Goal: Task Accomplishment & Management: Manage account settings

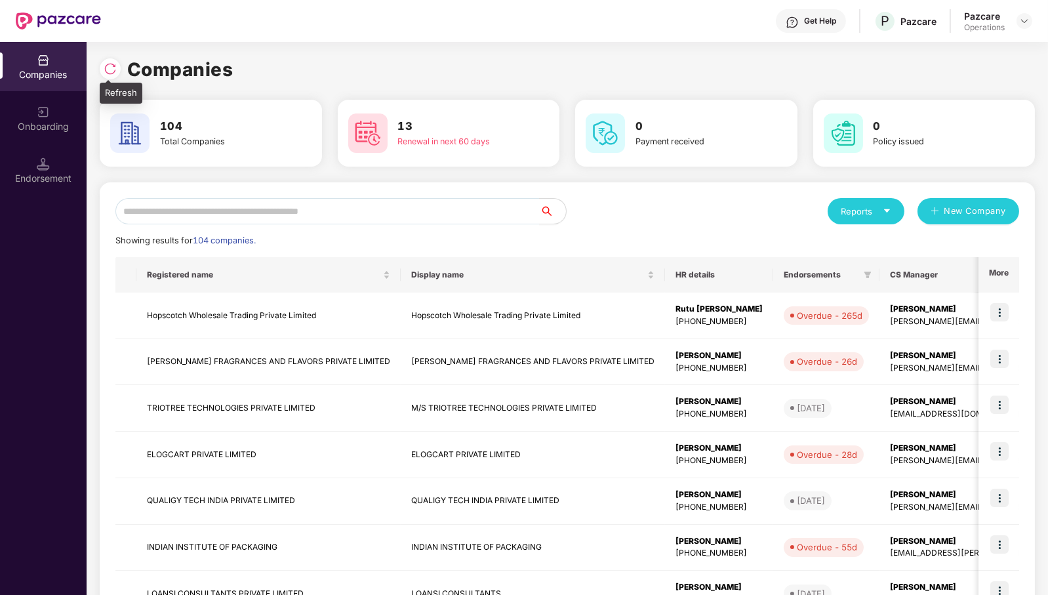
click at [113, 75] on div at bounding box center [110, 68] width 21 height 21
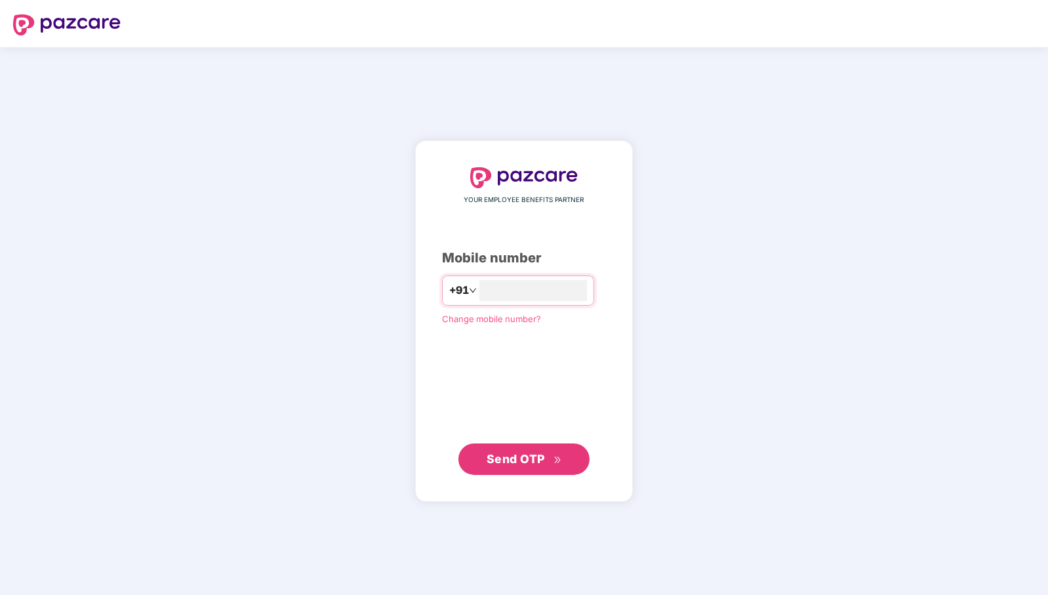
type input "**********"
click at [551, 462] on span "Send OTP" at bounding box center [524, 458] width 75 height 18
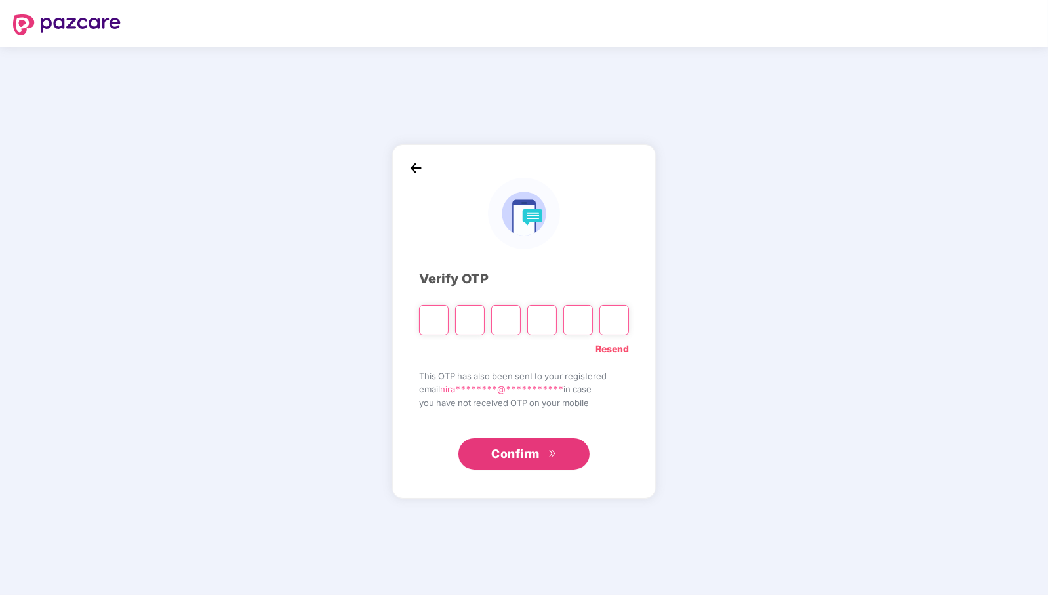
paste input "*"
type input "*"
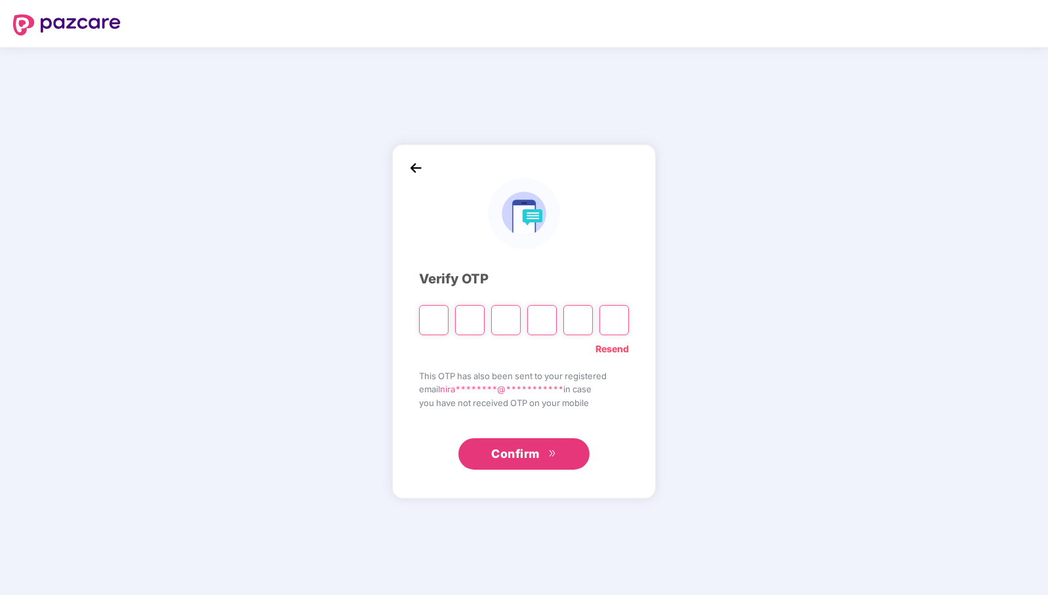
type input "*"
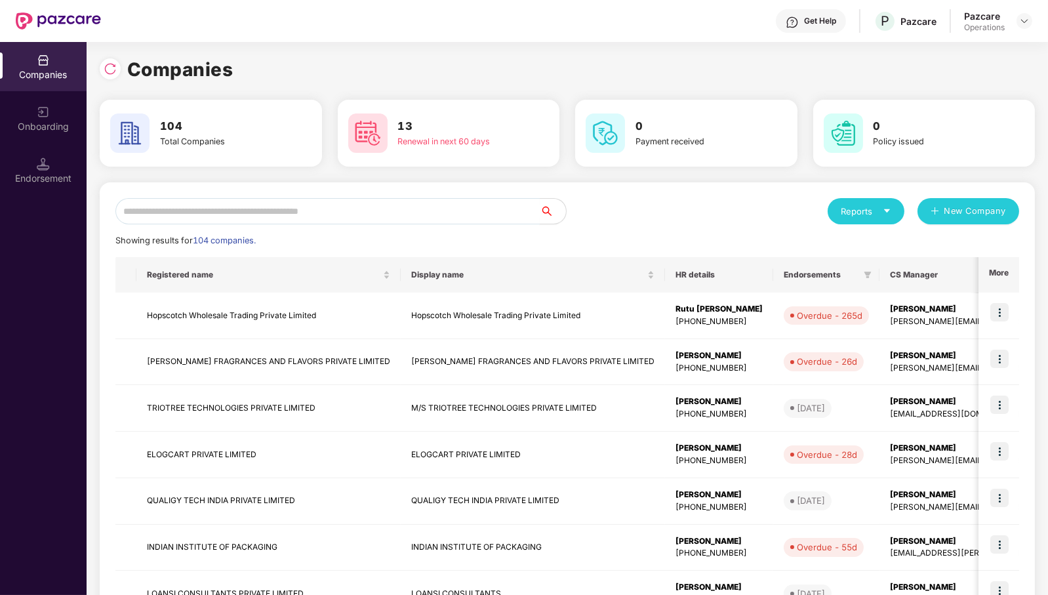
click at [383, 214] on input "text" at bounding box center [327, 211] width 424 height 26
type input "*"
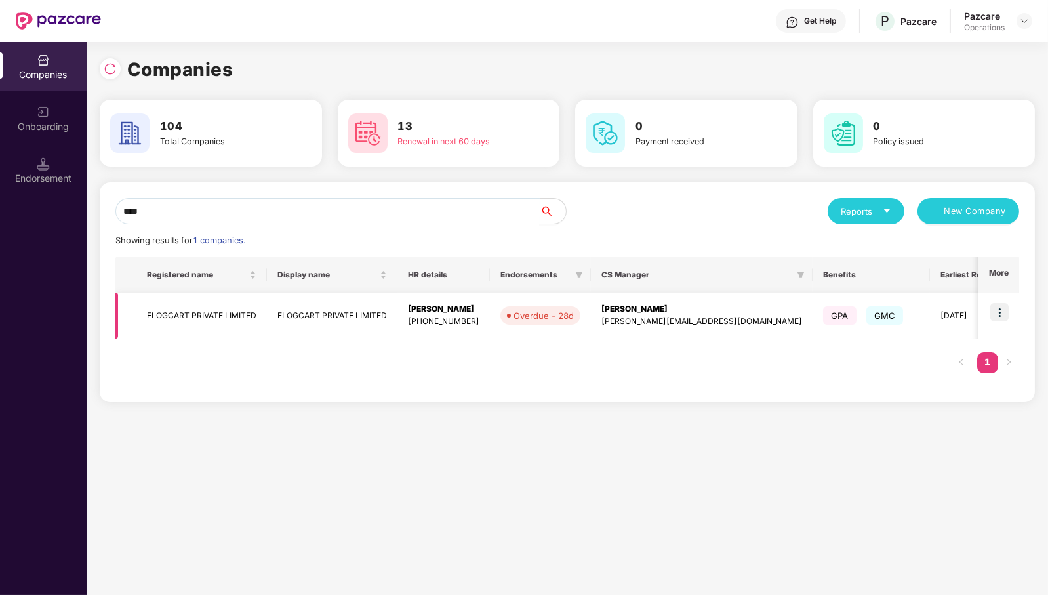
type input "****"
click at [1003, 318] on img at bounding box center [999, 312] width 18 height 18
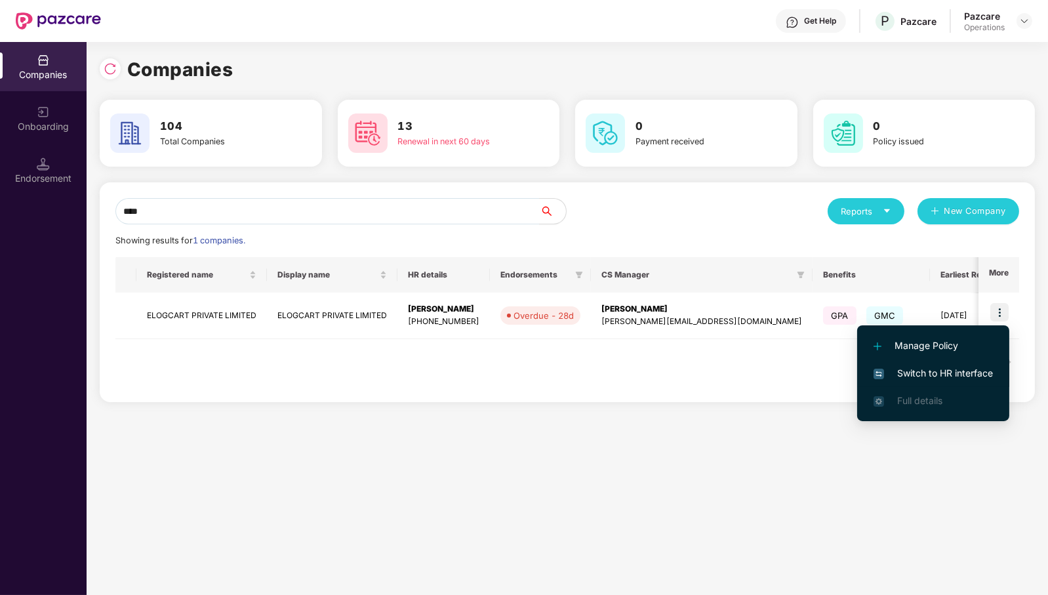
click at [960, 366] on span "Switch to HR interface" at bounding box center [932, 373] width 119 height 14
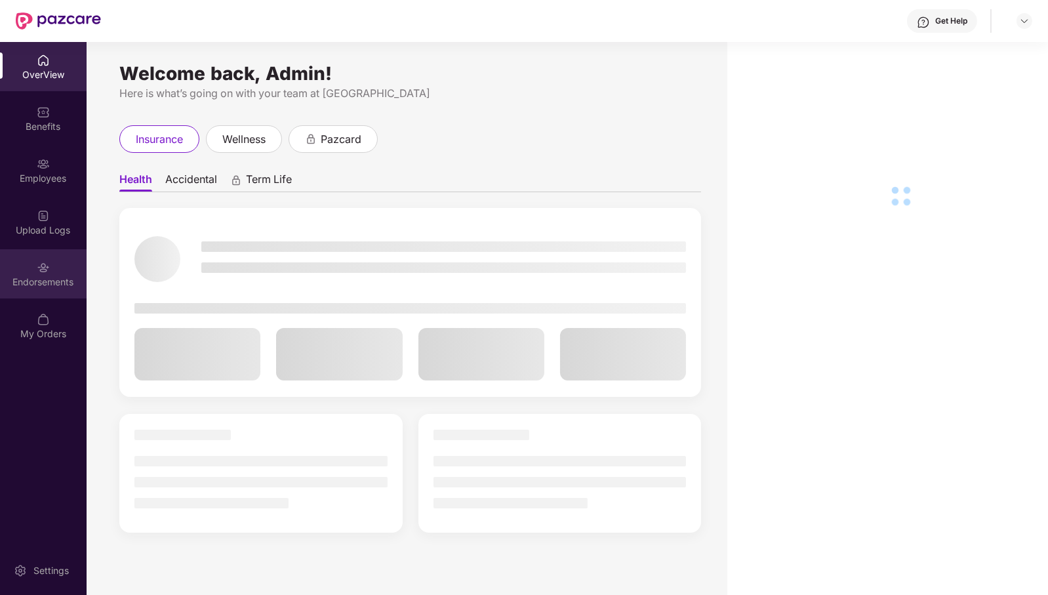
click at [39, 285] on div "Endorsements" at bounding box center [43, 281] width 87 height 13
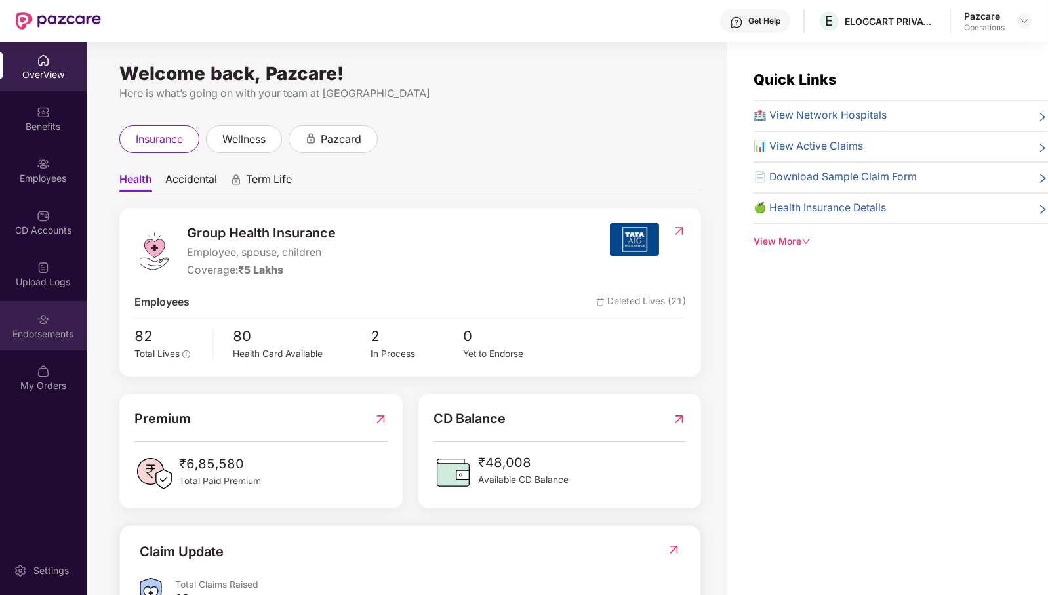
click at [58, 323] on div "Endorsements" at bounding box center [43, 325] width 87 height 49
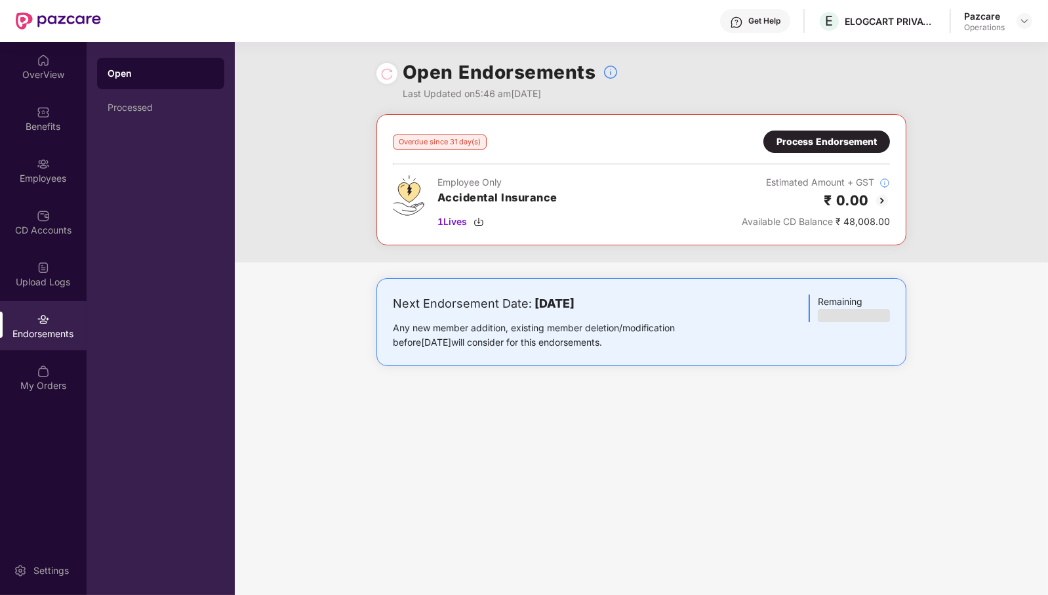
click at [841, 140] on div "Process Endorsement" at bounding box center [826, 141] width 100 height 14
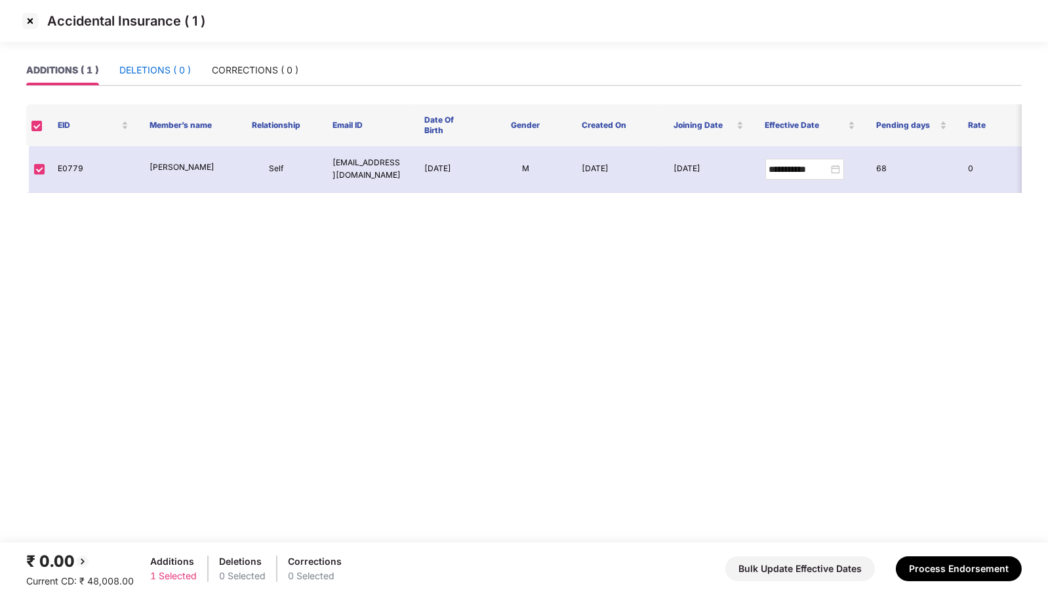
click at [159, 75] on div "DELETIONS ( 0 )" at bounding box center [154, 70] width 71 height 14
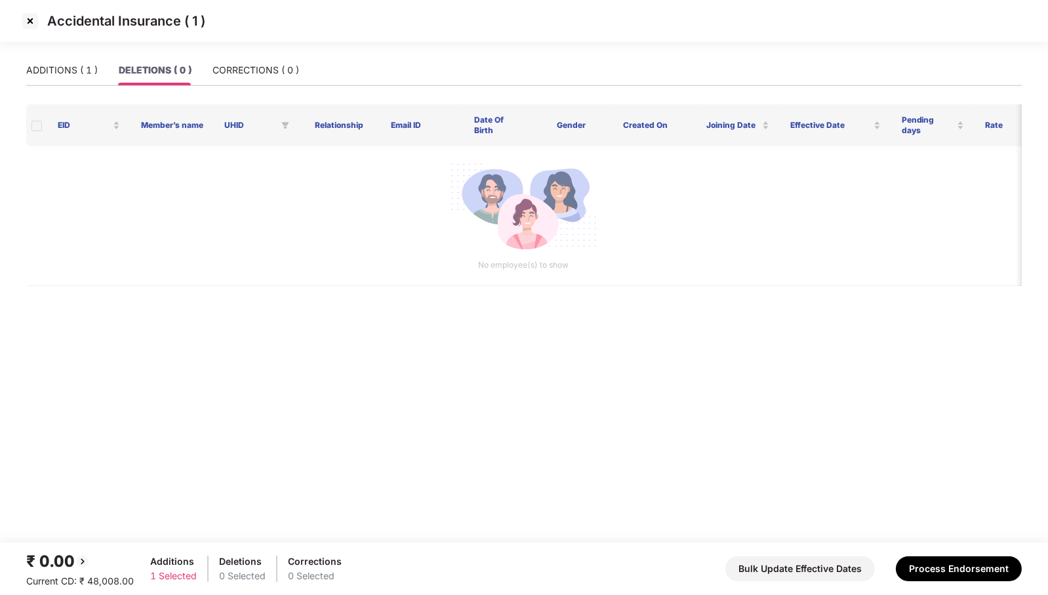
click at [31, 20] on img at bounding box center [30, 20] width 21 height 21
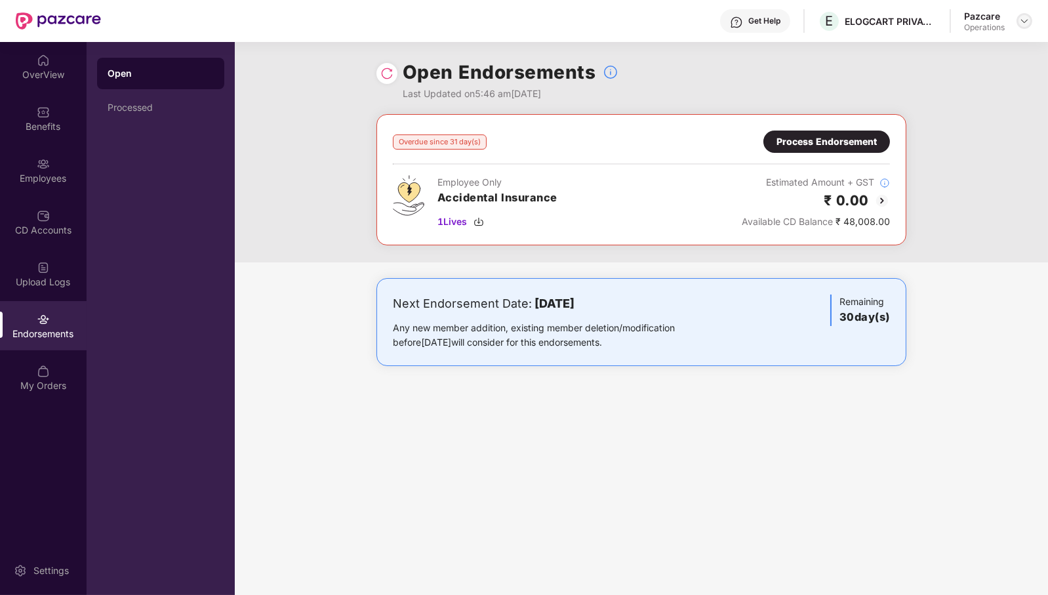
click at [1025, 16] on img at bounding box center [1024, 21] width 10 height 10
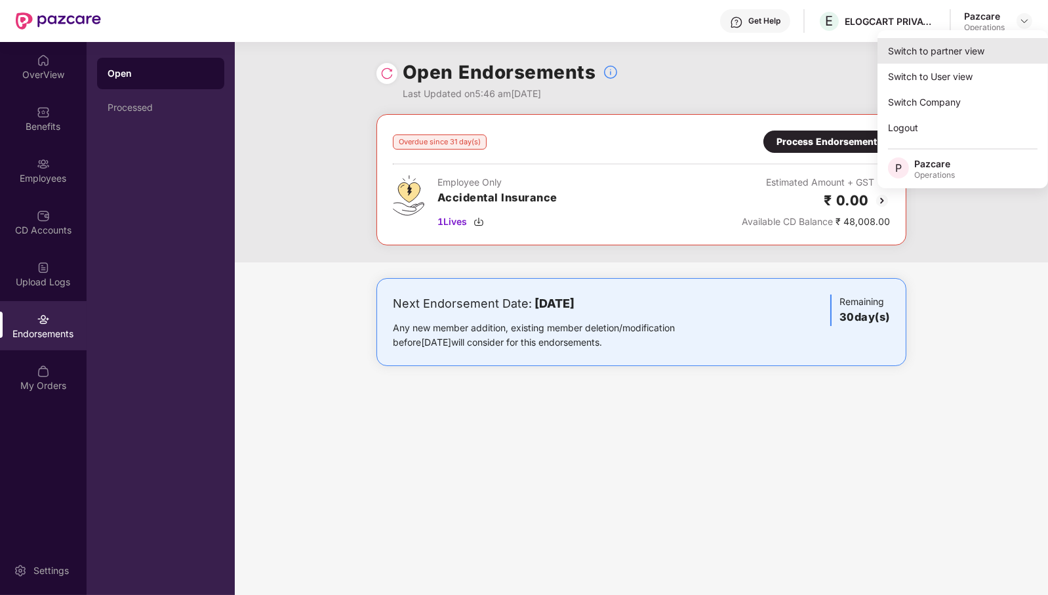
click at [969, 45] on div "Switch to partner view" at bounding box center [962, 51] width 170 height 26
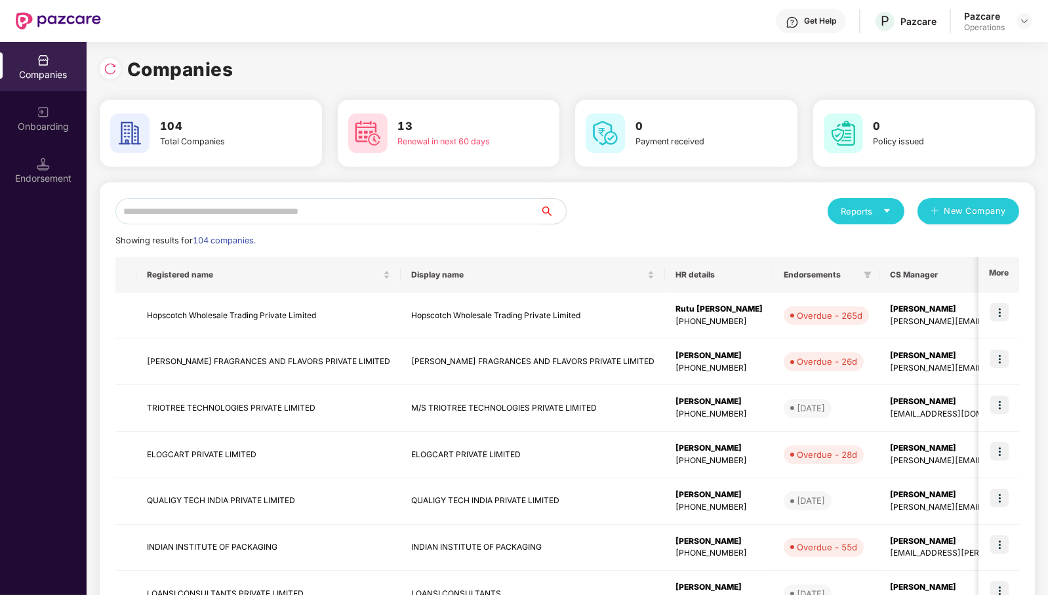
click at [472, 215] on input "text" at bounding box center [327, 211] width 424 height 26
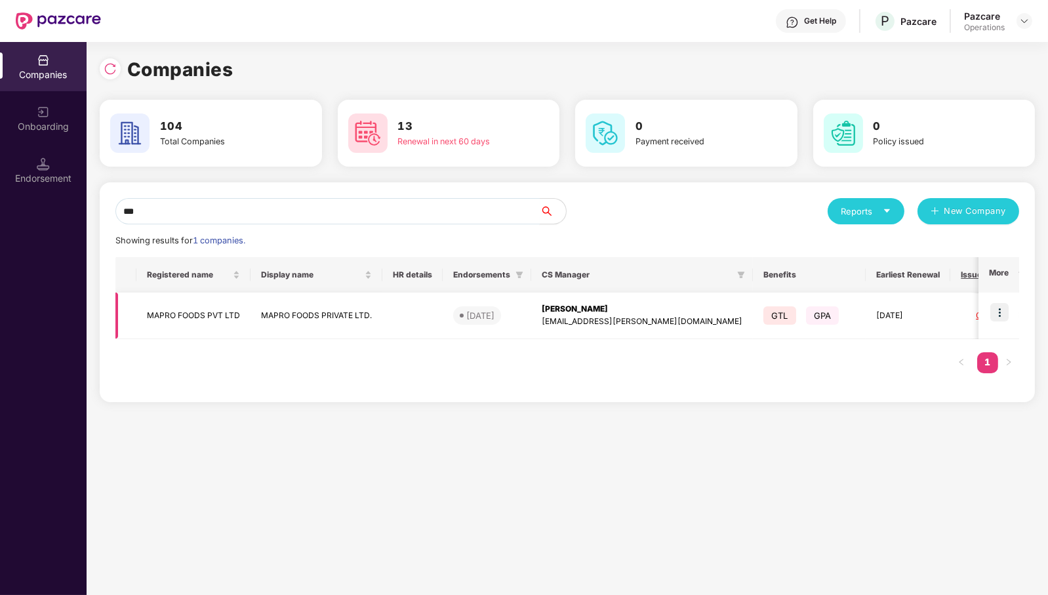
type input "***"
click at [1003, 312] on img at bounding box center [999, 312] width 18 height 18
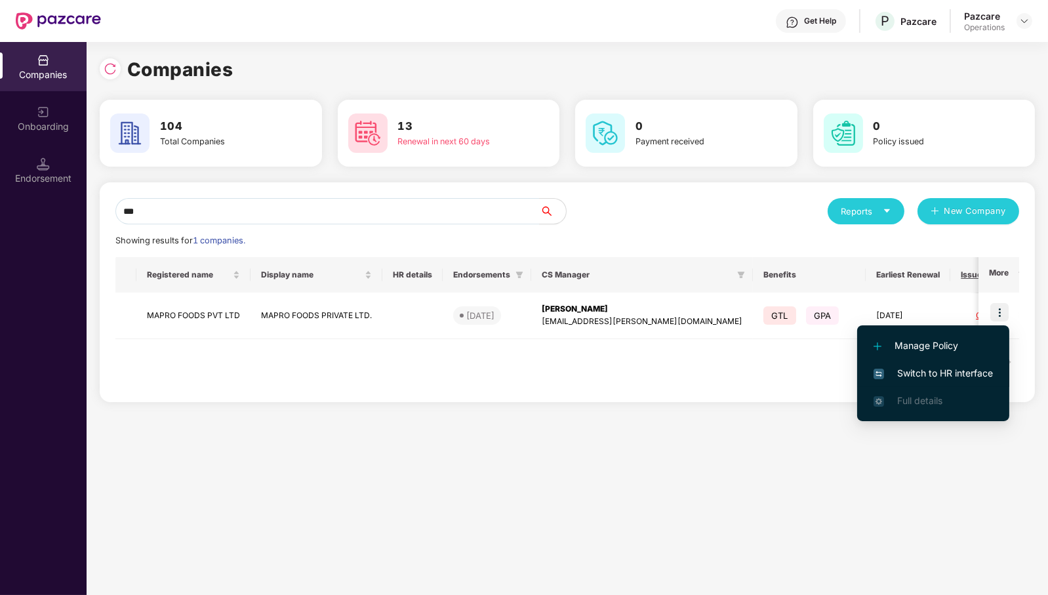
click at [951, 370] on span "Switch to HR interface" at bounding box center [932, 373] width 119 height 14
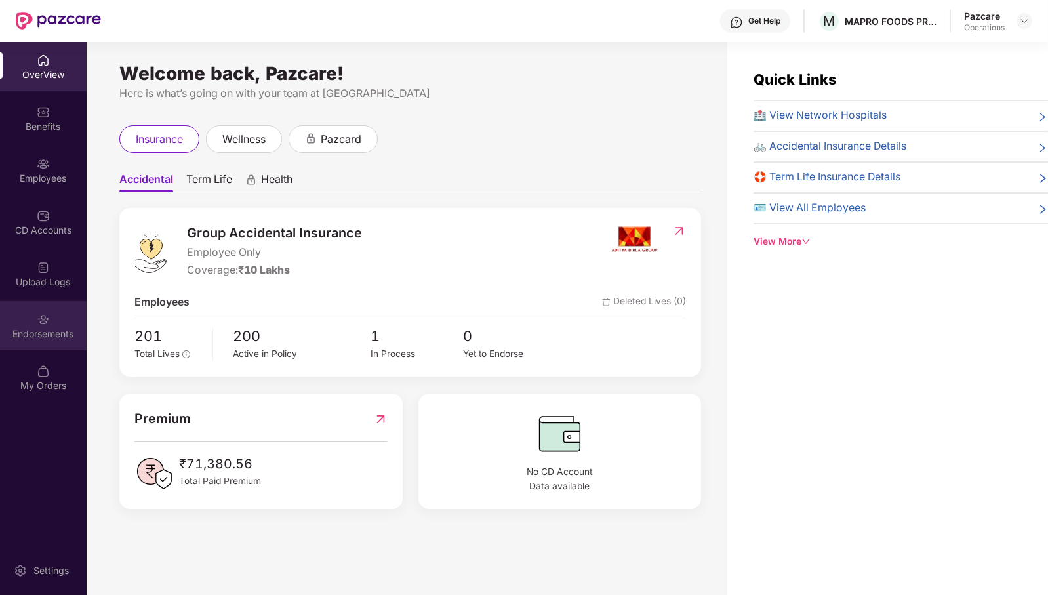
click at [42, 342] on div "Endorsements" at bounding box center [43, 325] width 87 height 49
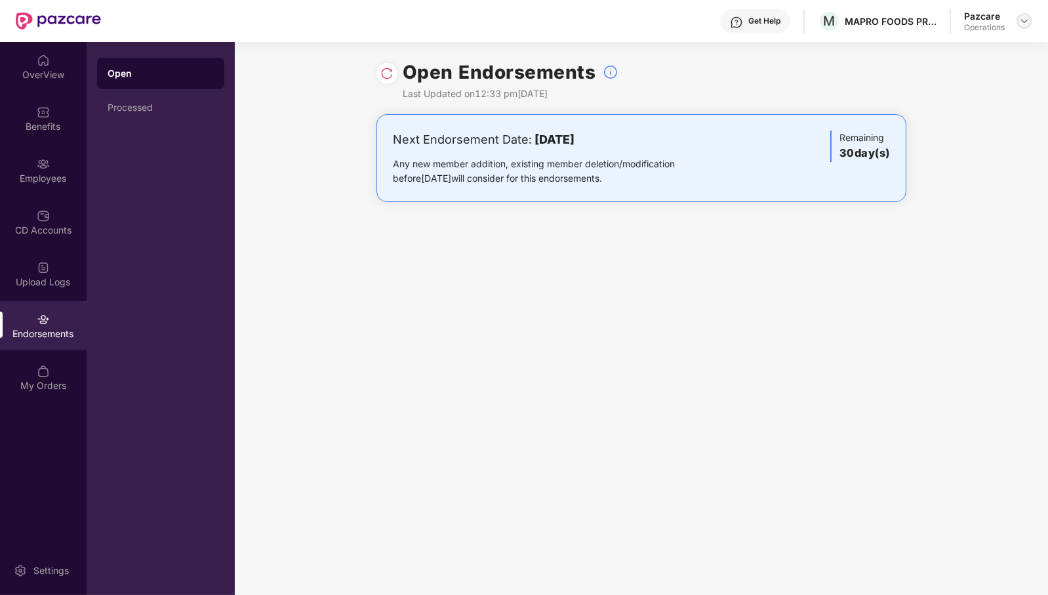
click at [1022, 20] on img at bounding box center [1024, 21] width 10 height 10
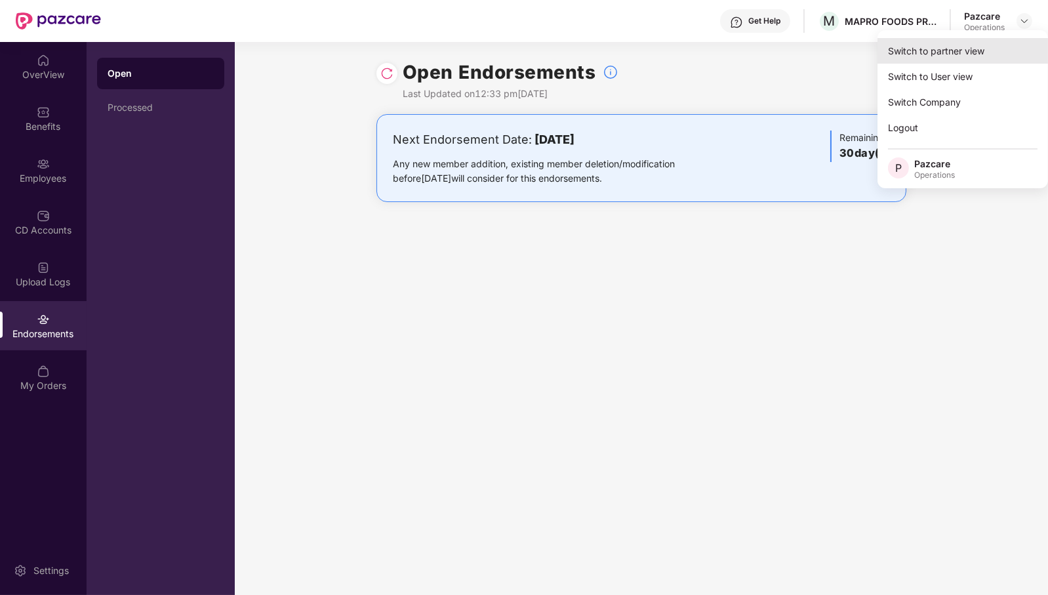
click at [999, 47] on div "Switch to partner view" at bounding box center [962, 51] width 170 height 26
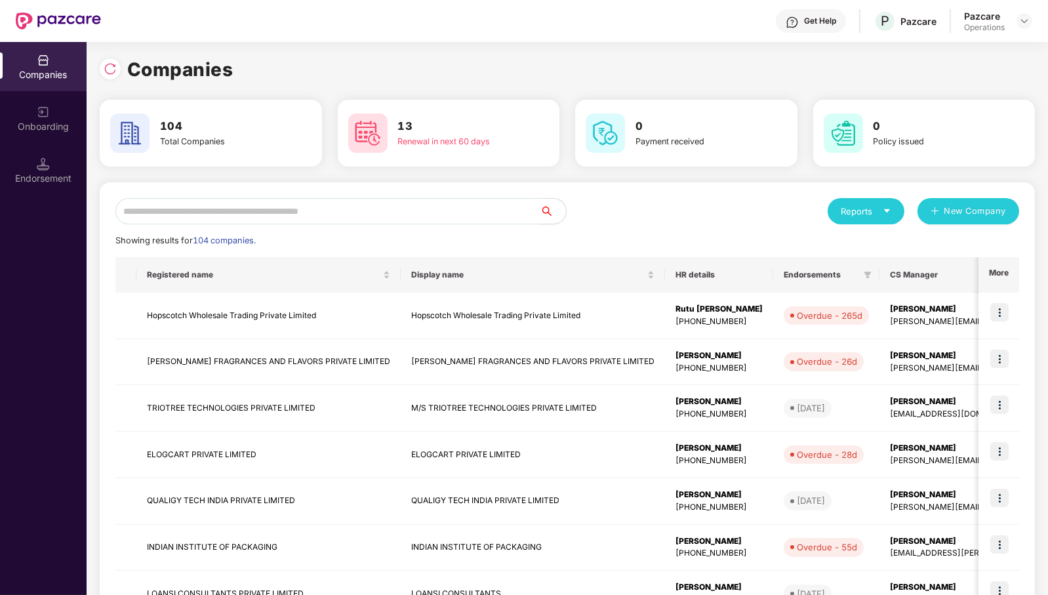
click at [361, 209] on input "text" at bounding box center [327, 211] width 424 height 26
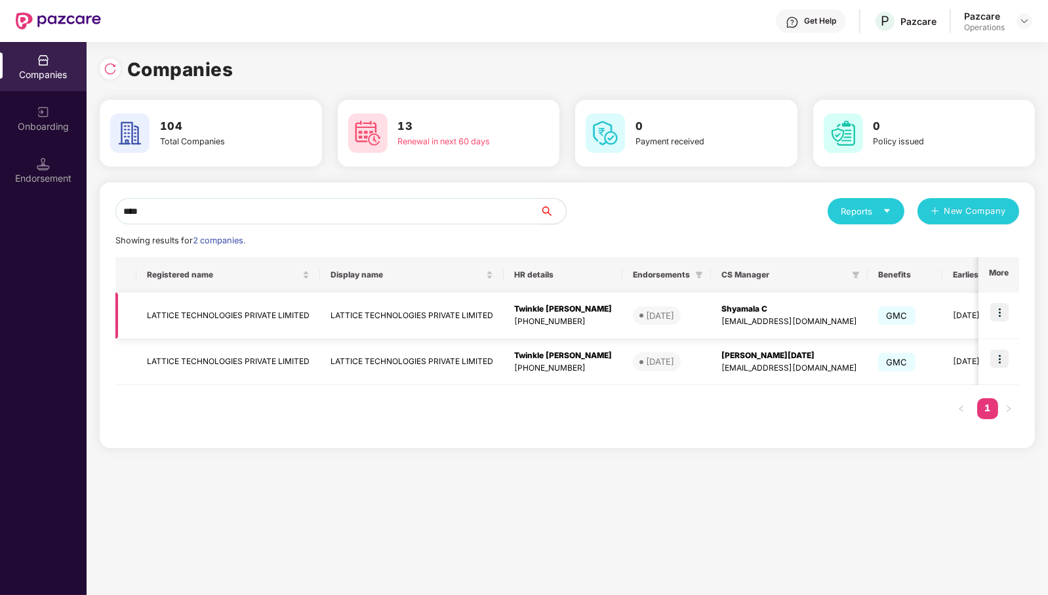
type input "****"
click at [999, 309] on img at bounding box center [999, 312] width 18 height 18
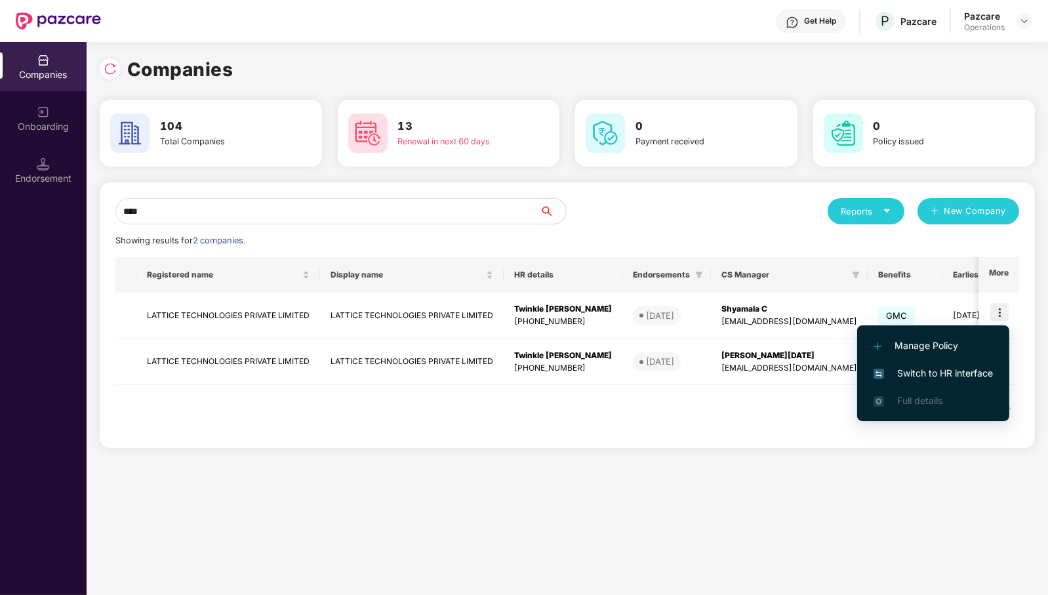
click at [953, 372] on span "Switch to HR interface" at bounding box center [932, 373] width 119 height 14
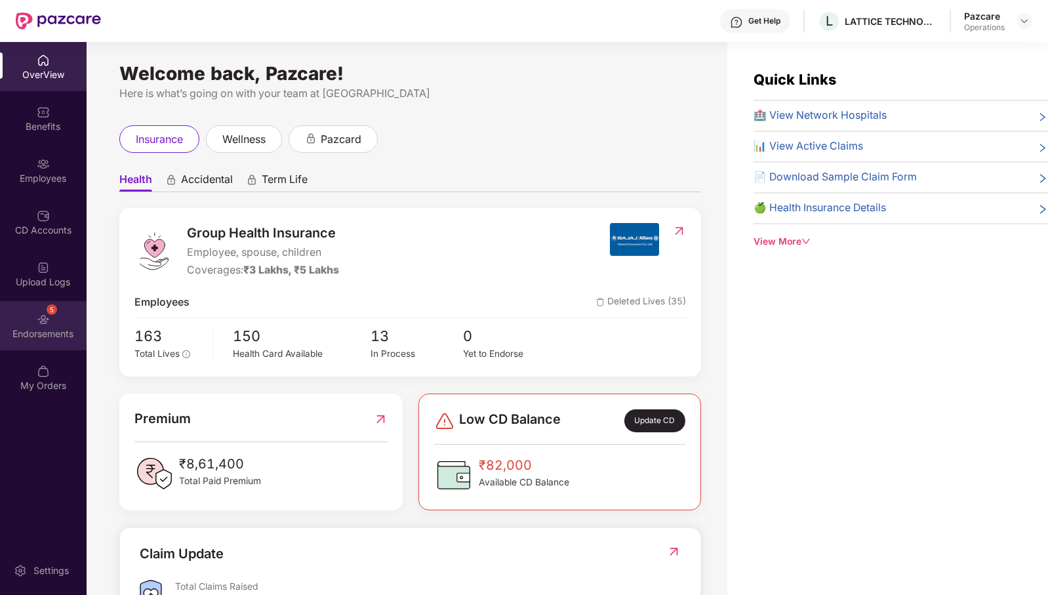
click at [51, 323] on div "5 Endorsements" at bounding box center [43, 325] width 87 height 49
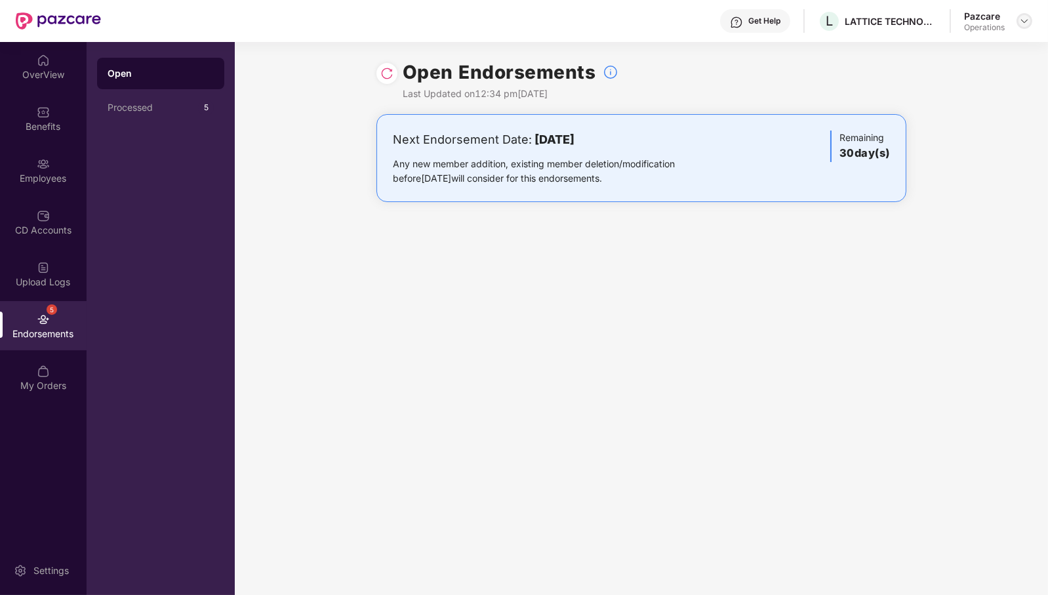
click at [1022, 22] on img at bounding box center [1024, 21] width 10 height 10
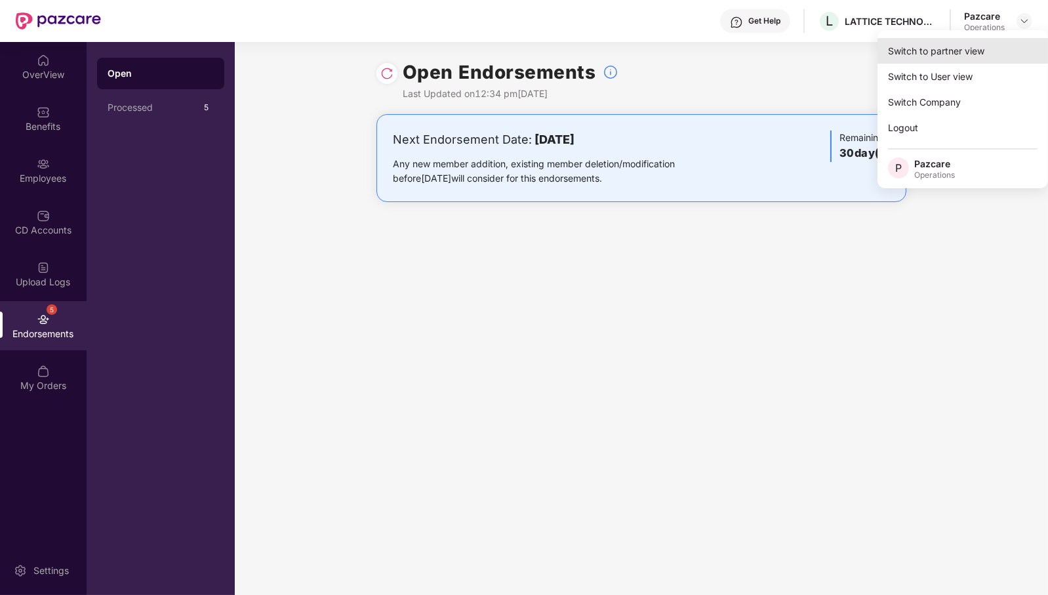
click at [994, 46] on div "Switch to partner view" at bounding box center [962, 51] width 170 height 26
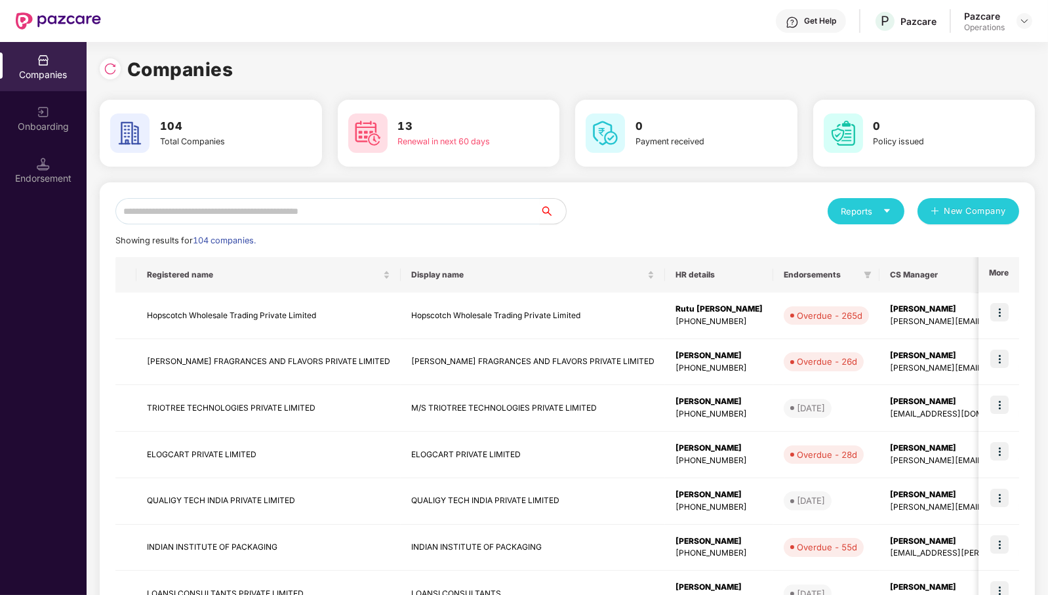
click at [436, 217] on input "text" at bounding box center [327, 211] width 424 height 26
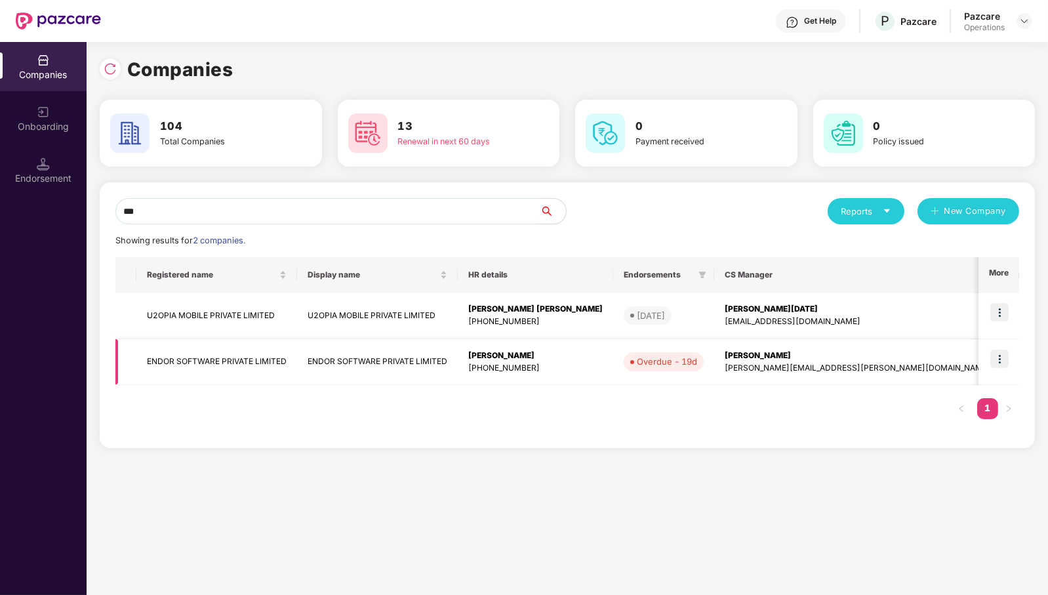
type input "***"
click at [1006, 358] on img at bounding box center [999, 359] width 18 height 18
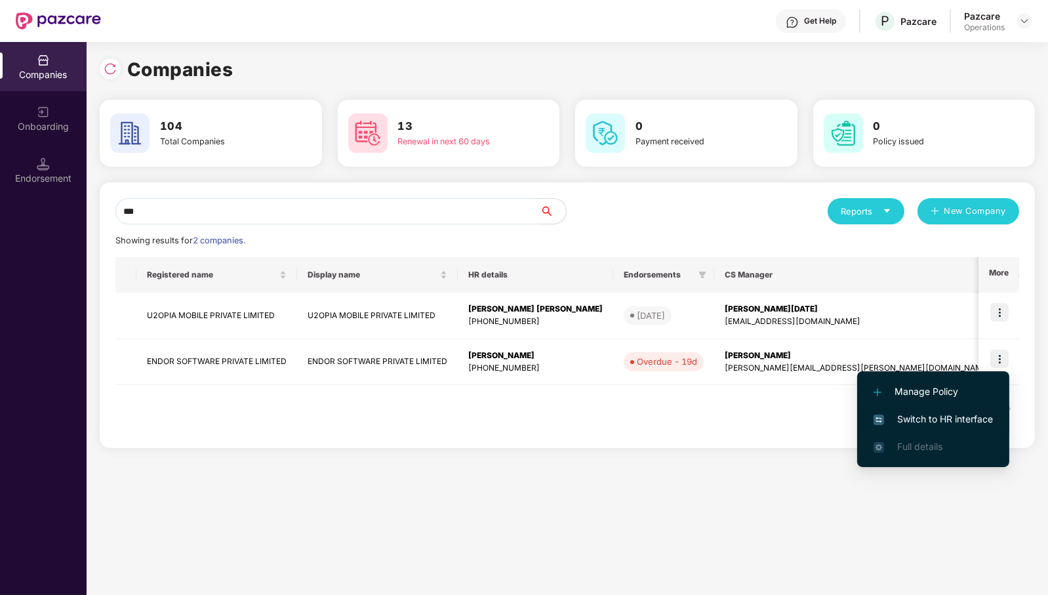
click at [940, 418] on span "Switch to HR interface" at bounding box center [932, 419] width 119 height 14
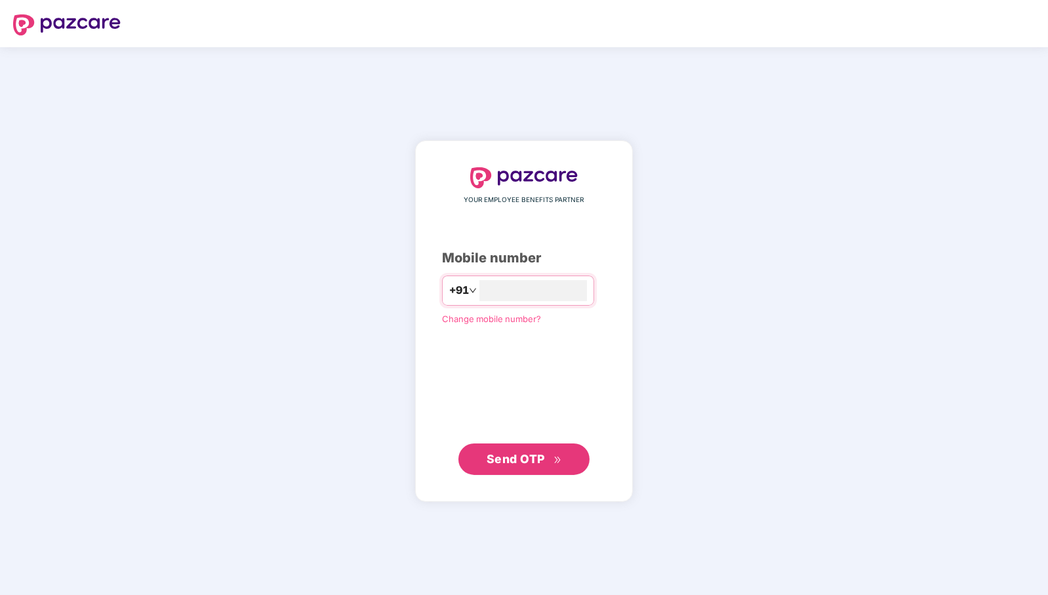
type input "**********"
click at [521, 462] on span "Send OTP" at bounding box center [516, 458] width 58 height 14
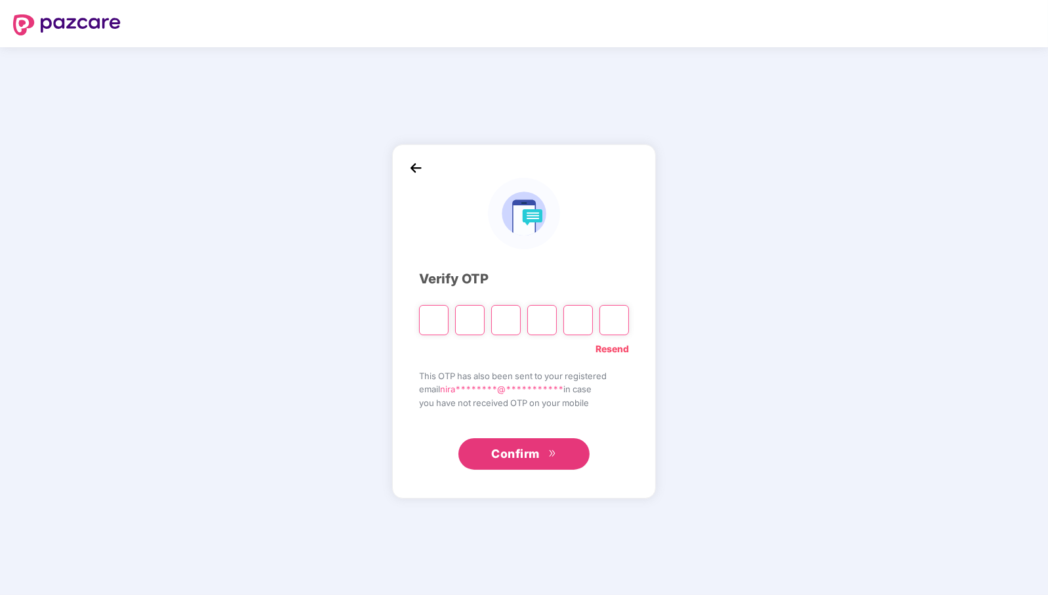
type input "*"
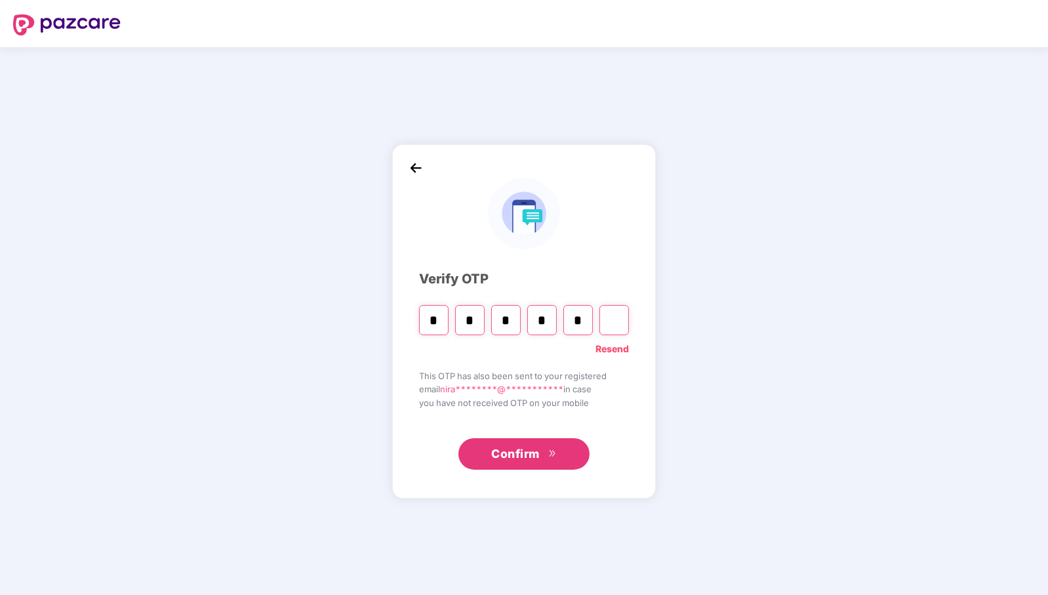
type input "*"
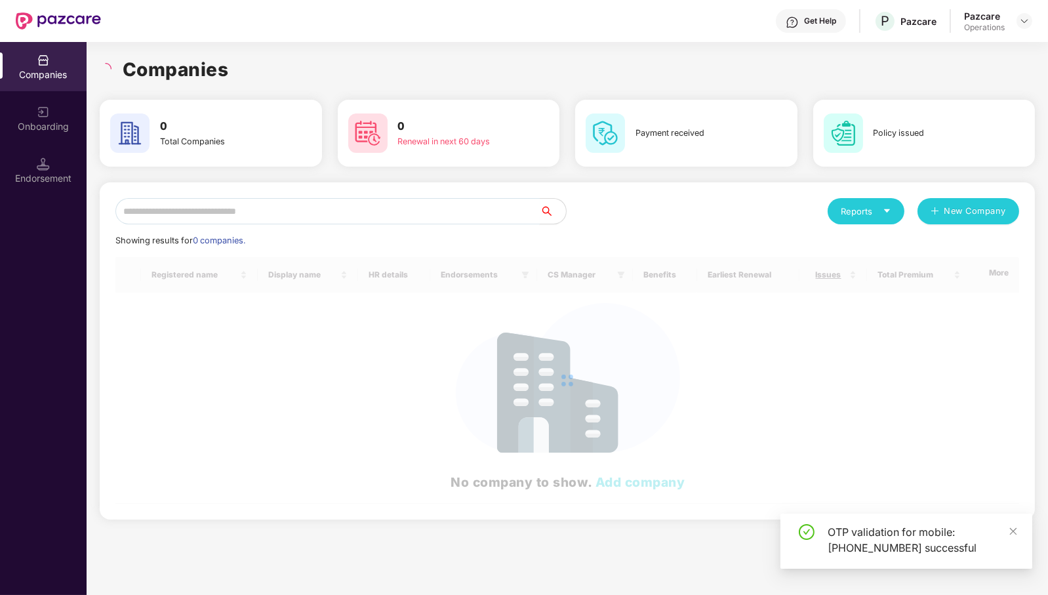
click at [395, 214] on input "text" at bounding box center [327, 211] width 424 height 26
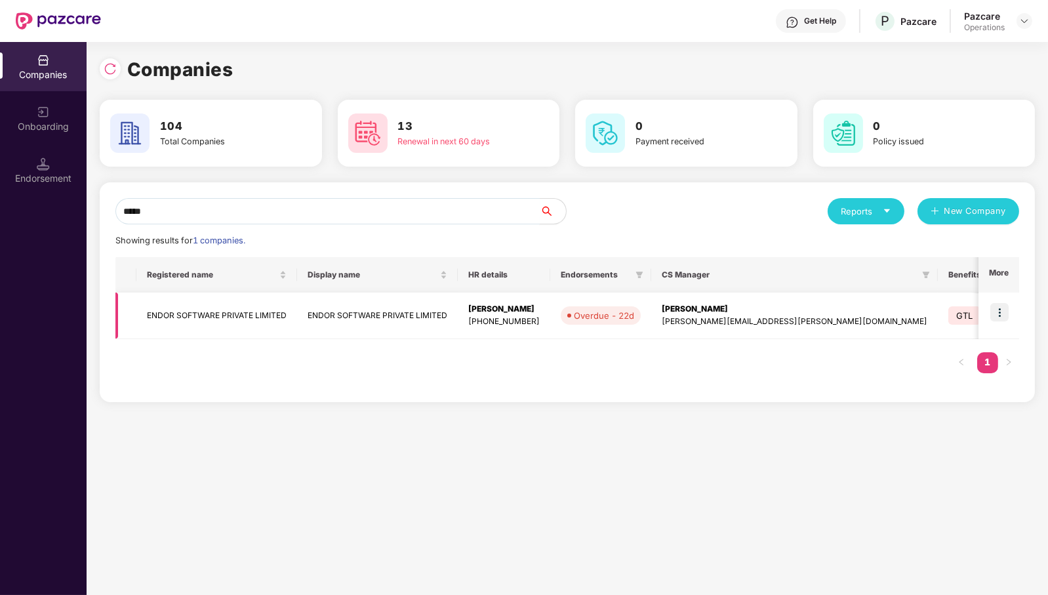
type input "*****"
click at [1001, 308] on img at bounding box center [999, 312] width 18 height 18
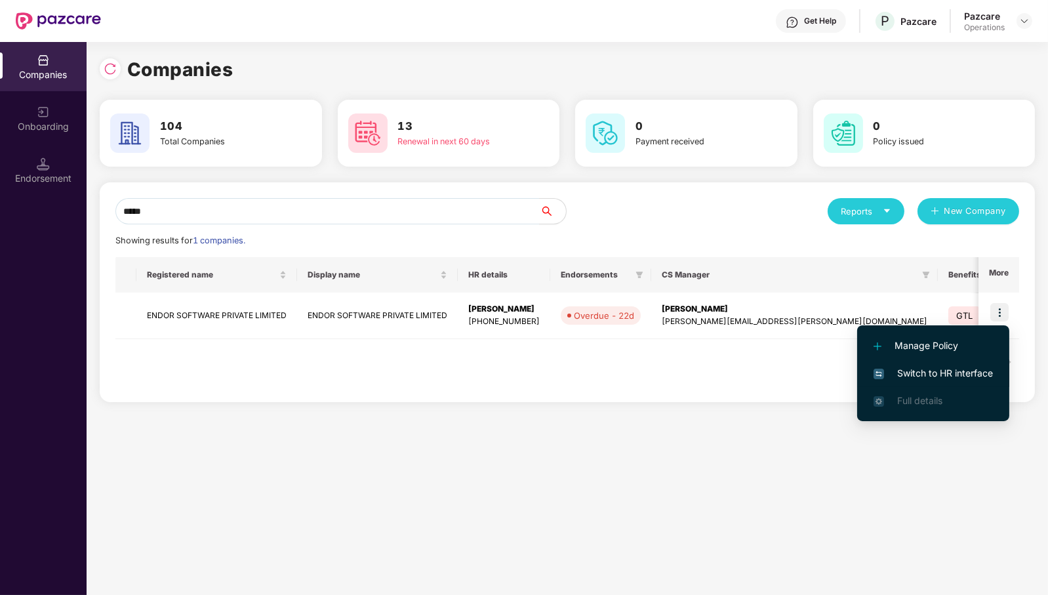
click at [957, 373] on span "Switch to HR interface" at bounding box center [932, 373] width 119 height 14
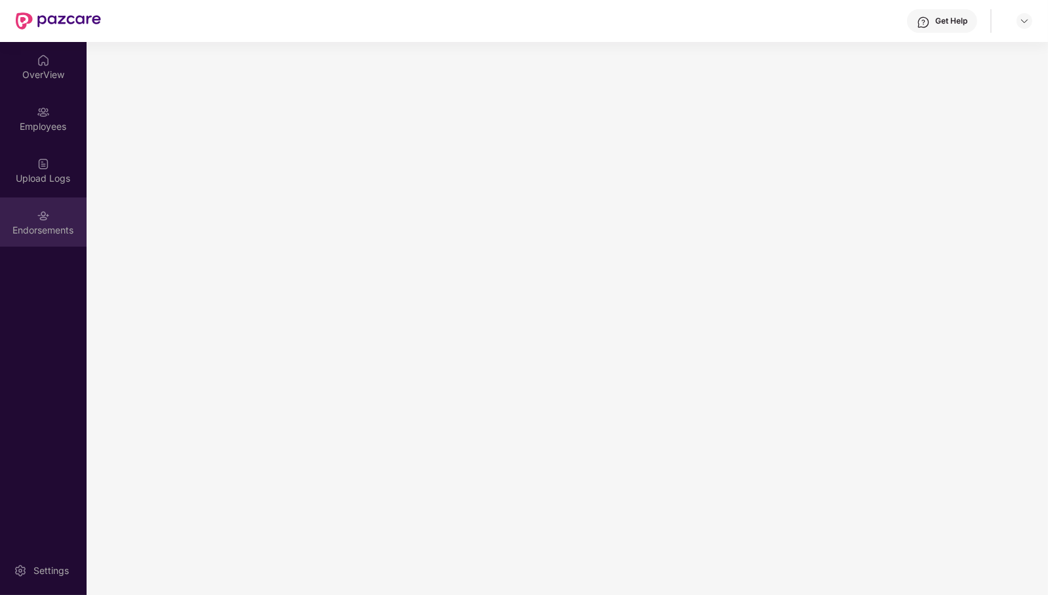
click at [53, 237] on div "Endorsements" at bounding box center [43, 221] width 87 height 49
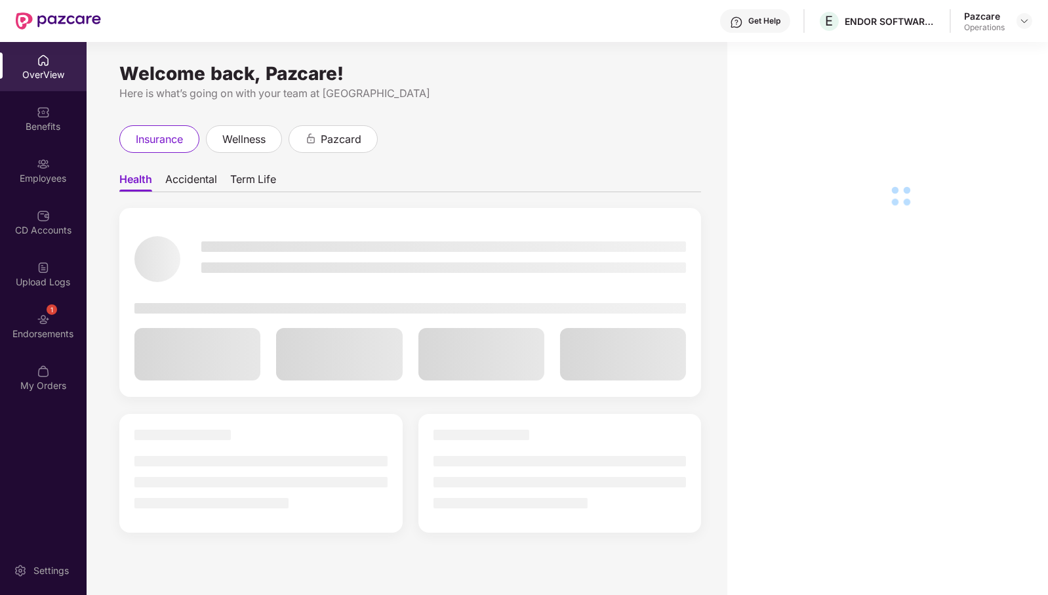
click at [43, 328] on div "Endorsements" at bounding box center [43, 333] width 87 height 13
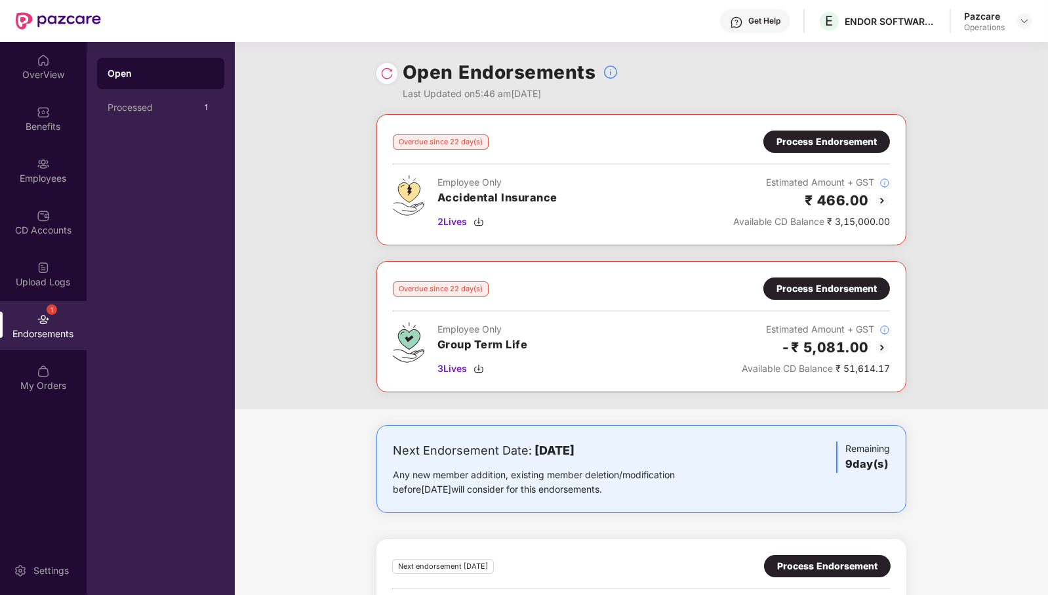
click at [844, 138] on div "Process Endorsement" at bounding box center [826, 141] width 100 height 14
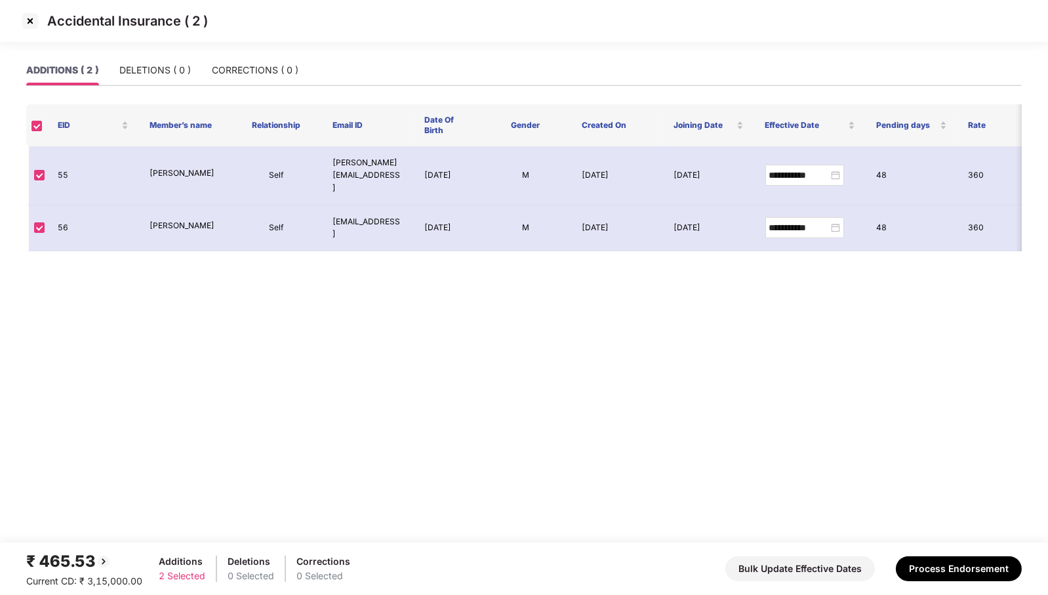
click at [33, 23] on img at bounding box center [30, 20] width 21 height 21
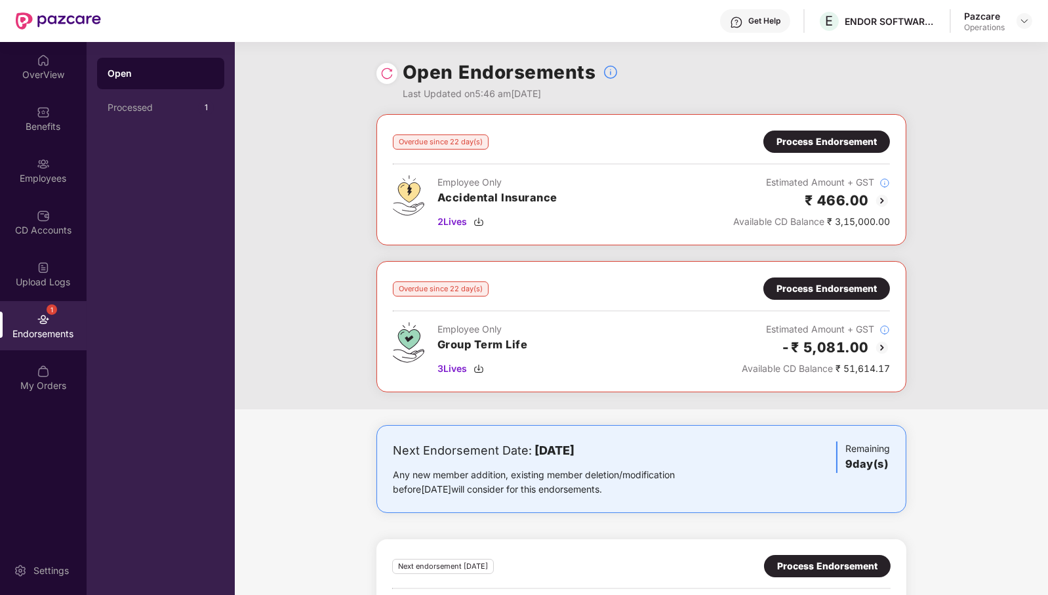
click at [827, 139] on div "Process Endorsement" at bounding box center [826, 141] width 100 height 14
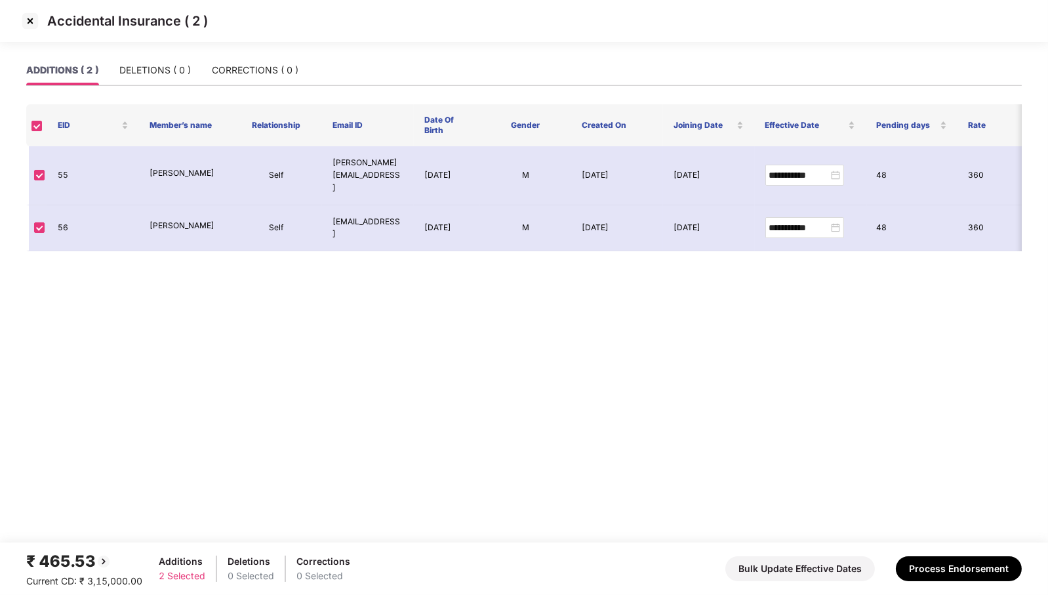
click at [30, 17] on img at bounding box center [30, 20] width 21 height 21
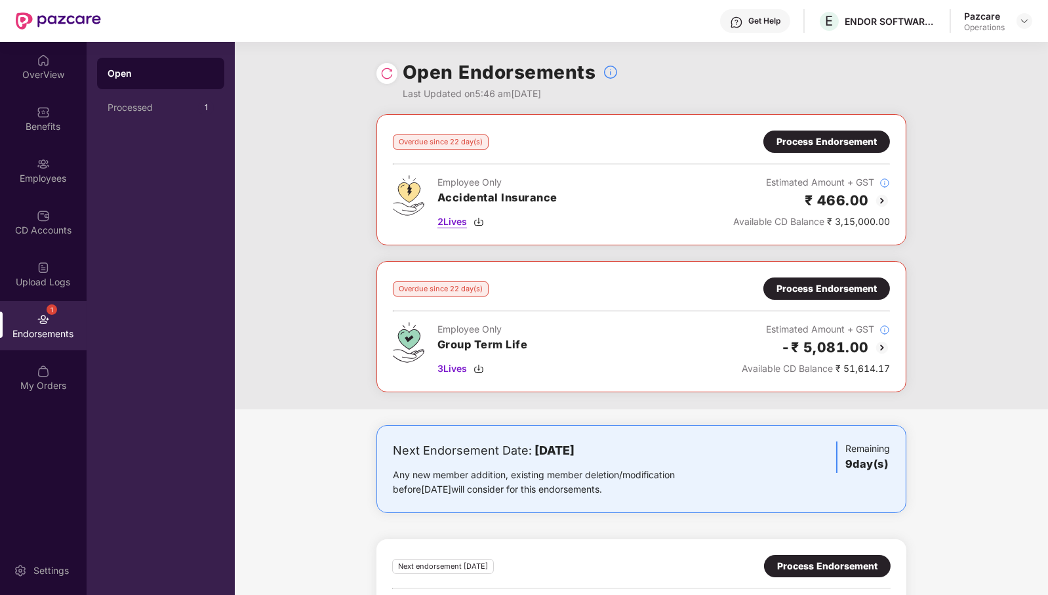
click at [464, 225] on span "2 Lives" at bounding box center [452, 221] width 30 height 14
click at [460, 219] on span "2 Lives" at bounding box center [452, 221] width 30 height 14
click at [75, 179] on div "Employees" at bounding box center [43, 178] width 87 height 13
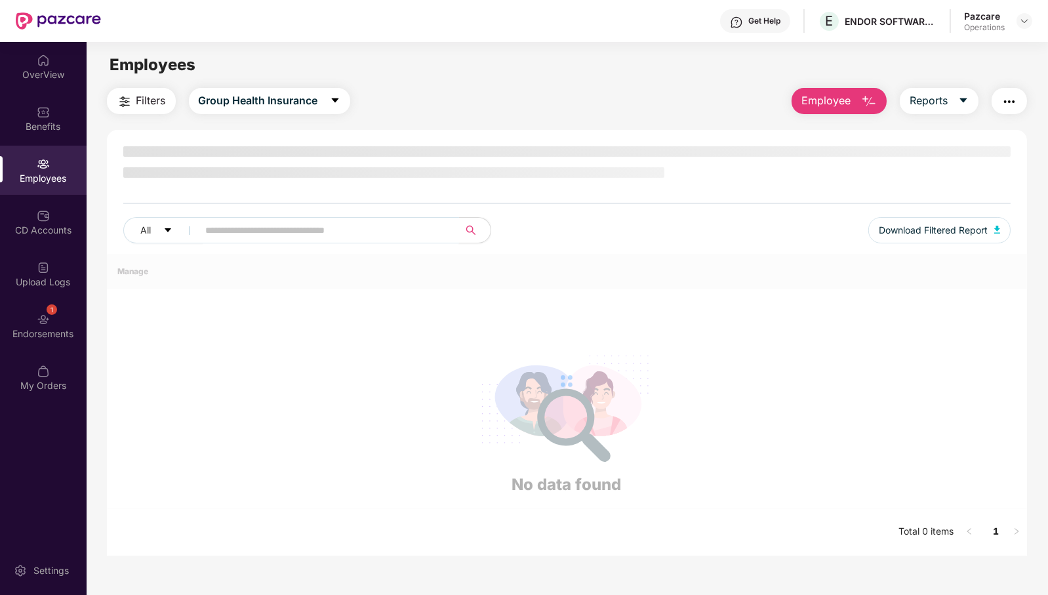
click at [401, 230] on input "text" at bounding box center [323, 230] width 235 height 20
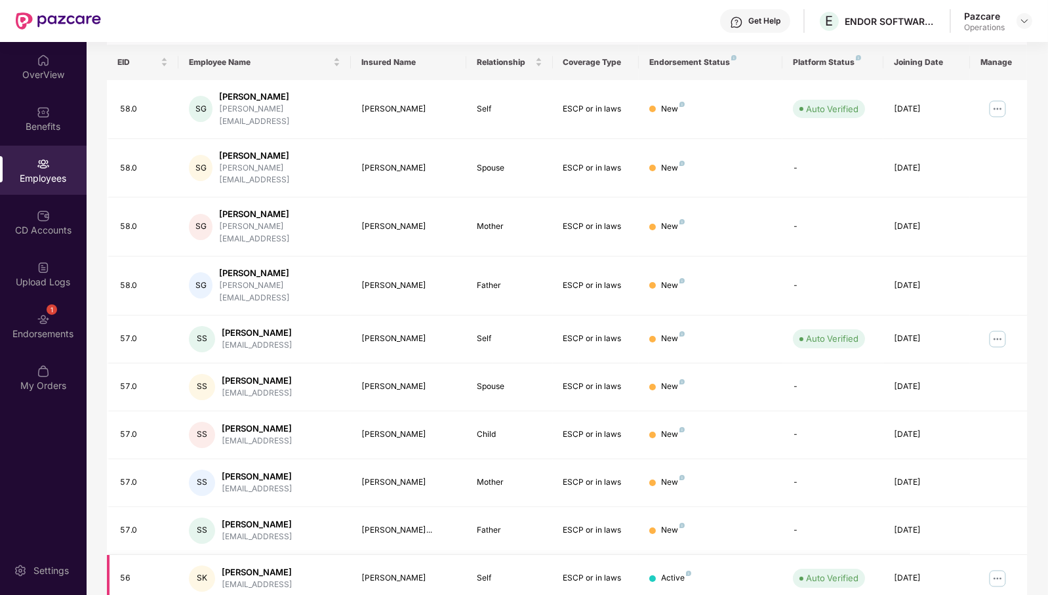
scroll to position [207, 0]
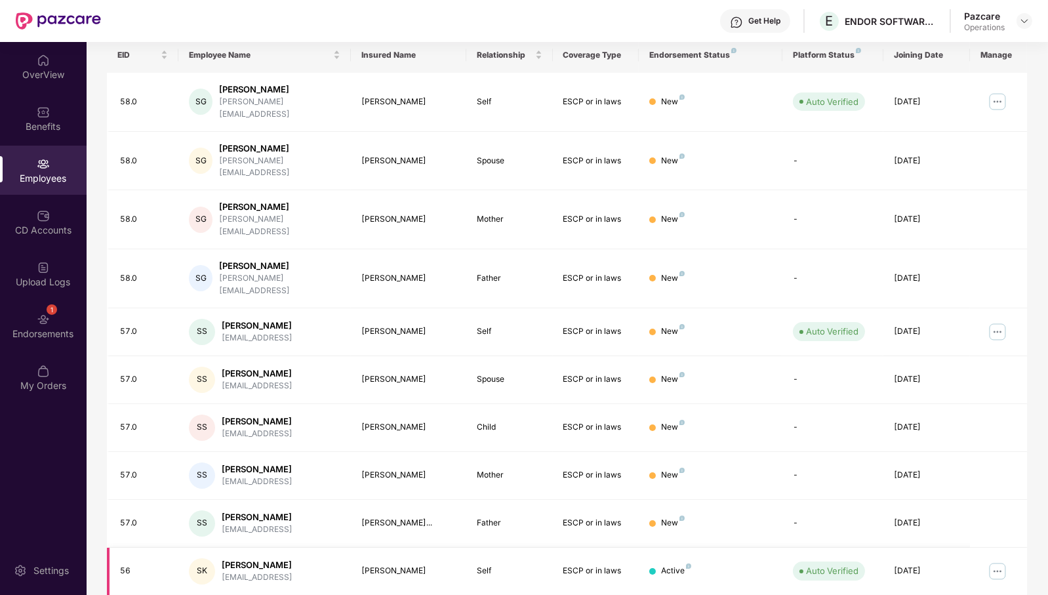
type input "**"
click at [993, 561] on img at bounding box center [997, 571] width 21 height 21
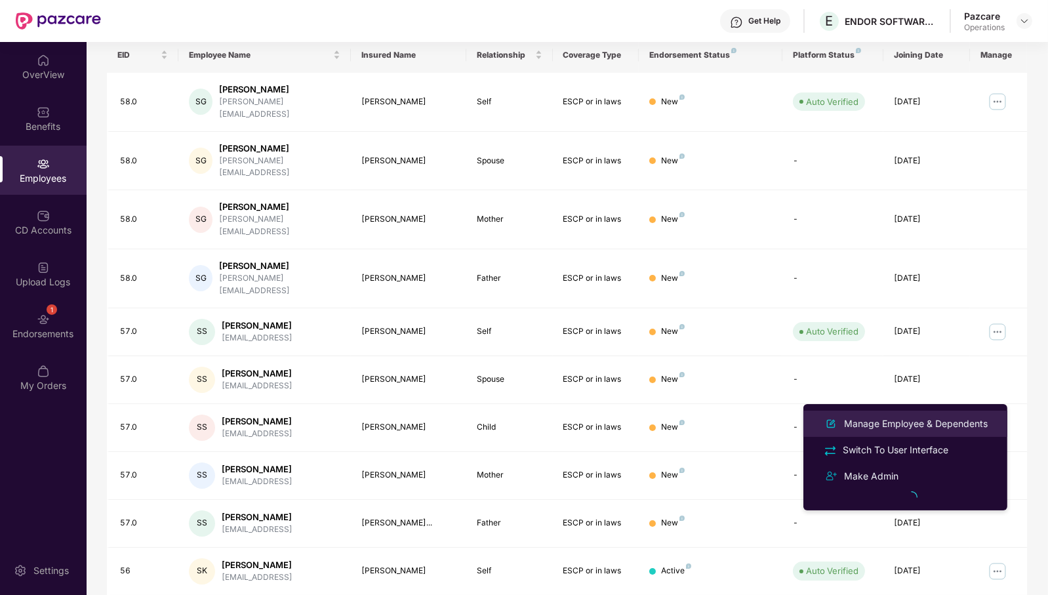
click at [915, 418] on div "Manage Employee & Dependents" at bounding box center [915, 423] width 149 height 14
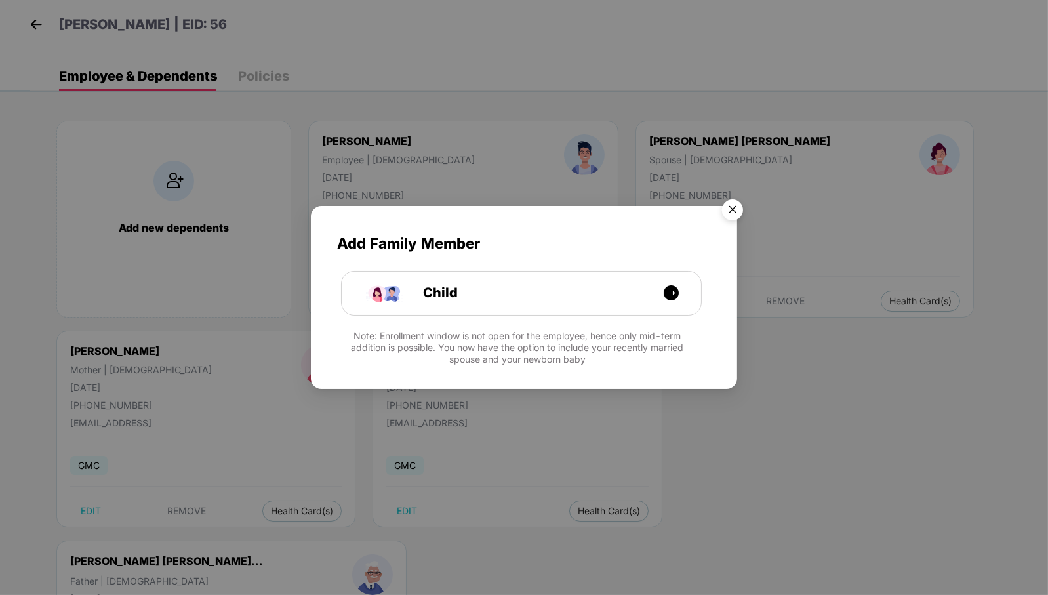
click at [734, 205] on img "Close" at bounding box center [732, 211] width 37 height 37
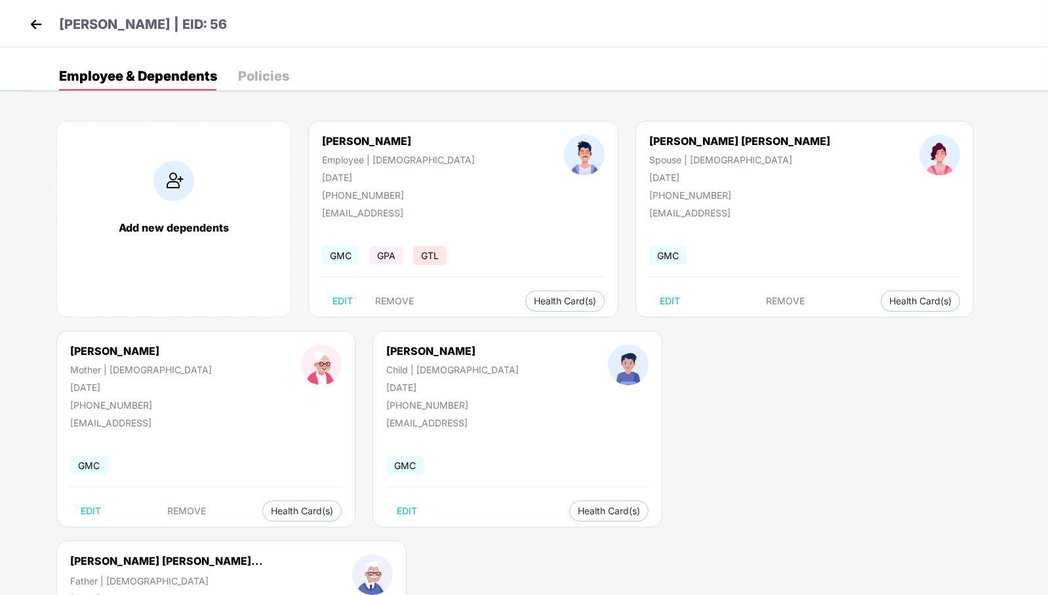
click at [349, 174] on div "30 Sept 1989" at bounding box center [398, 177] width 153 height 11
copy div "30 Sept 1989"
